Goal: Find specific page/section: Find specific page/section

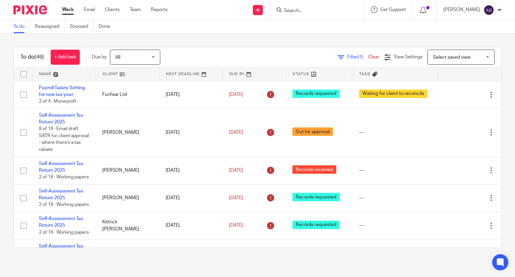
click at [308, 10] on input "Search" at bounding box center [313, 11] width 60 height 6
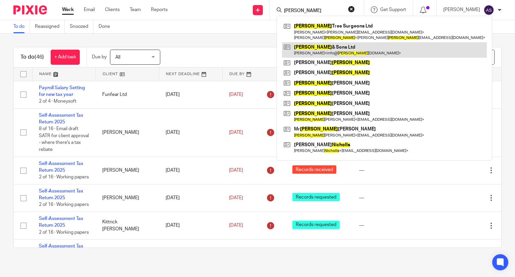
type input "[PERSON_NAME]"
click at [321, 50] on link at bounding box center [384, 49] width 205 height 15
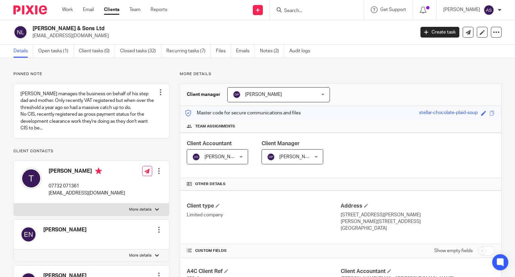
drag, startPoint x: 34, startPoint y: 26, endPoint x: 98, endPoint y: 24, distance: 63.8
click at [98, 24] on div "Nichols & Sons Ltd info@nicholsandsons.co.uk Create task Update from Companies …" at bounding box center [257, 32] width 515 height 24
copy h2 "[PERSON_NAME] & Sons Ltd"
